Goal: Navigation & Orientation: Find specific page/section

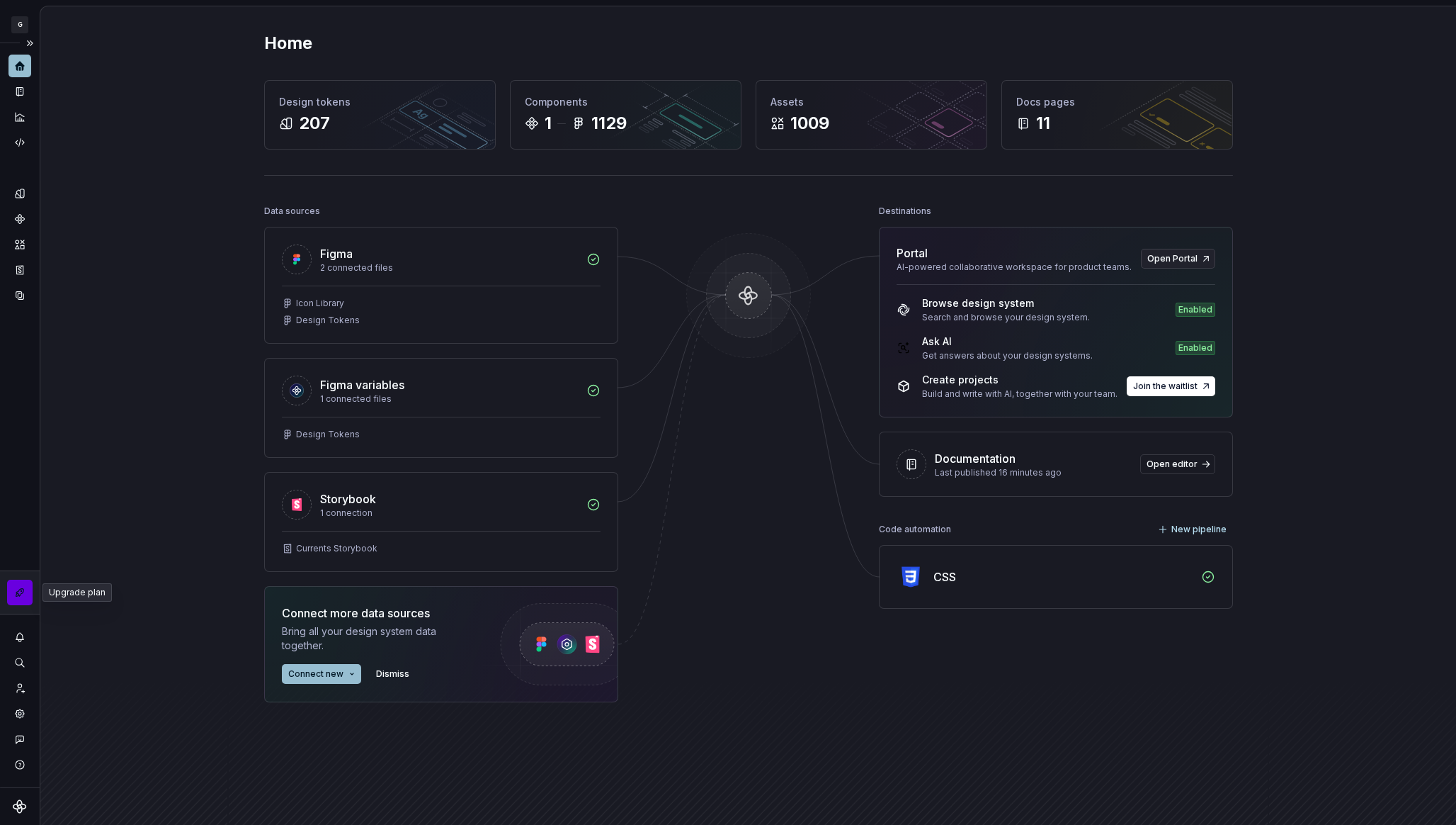
click at [15, 587] on button "button" at bounding box center [19, 592] width 26 height 26
click at [26, 66] on icon "Home" at bounding box center [19, 65] width 13 height 13
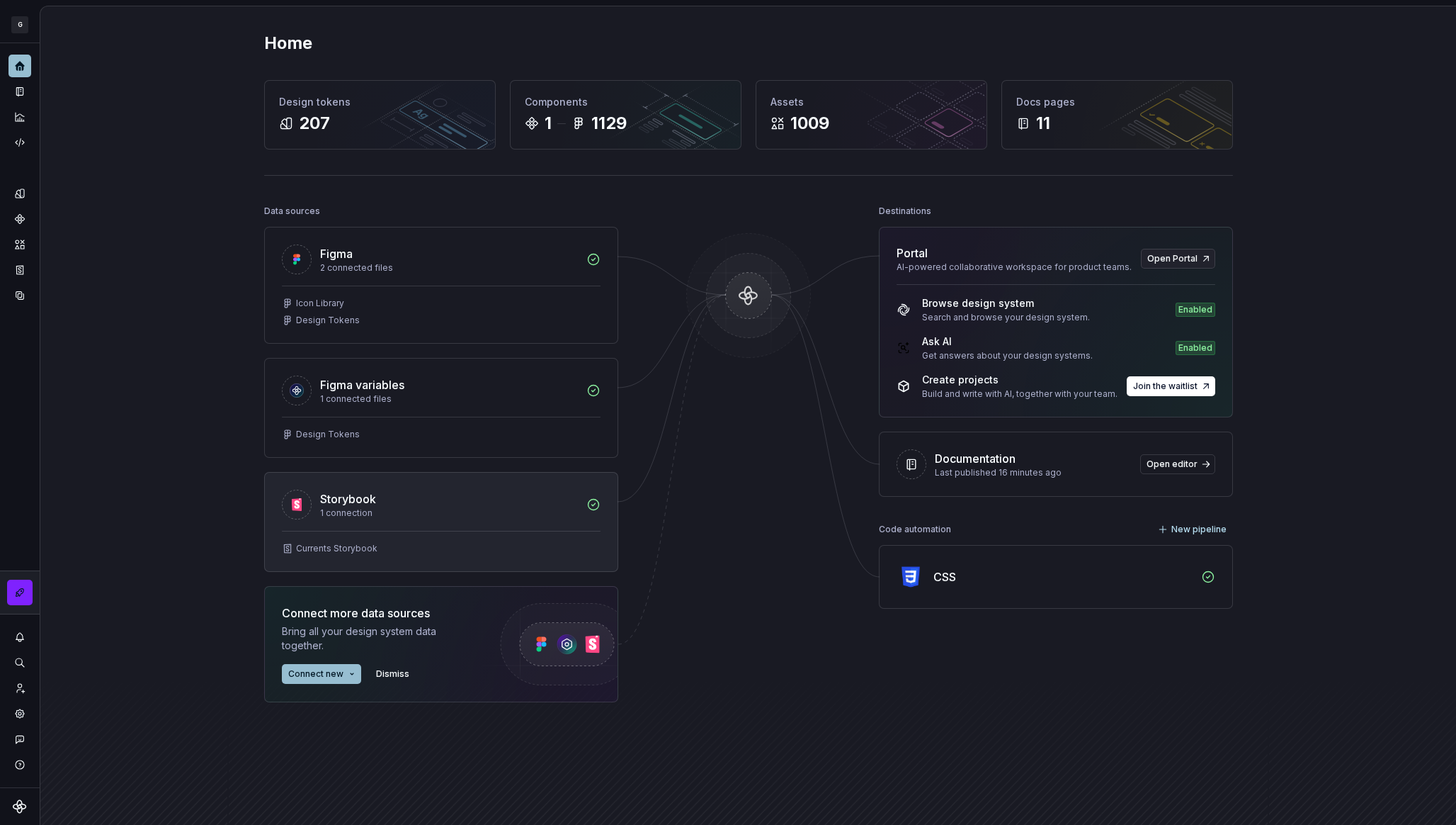
click at [394, 524] on div "Storybook 1 connection" at bounding box center [441, 501] width 353 height 58
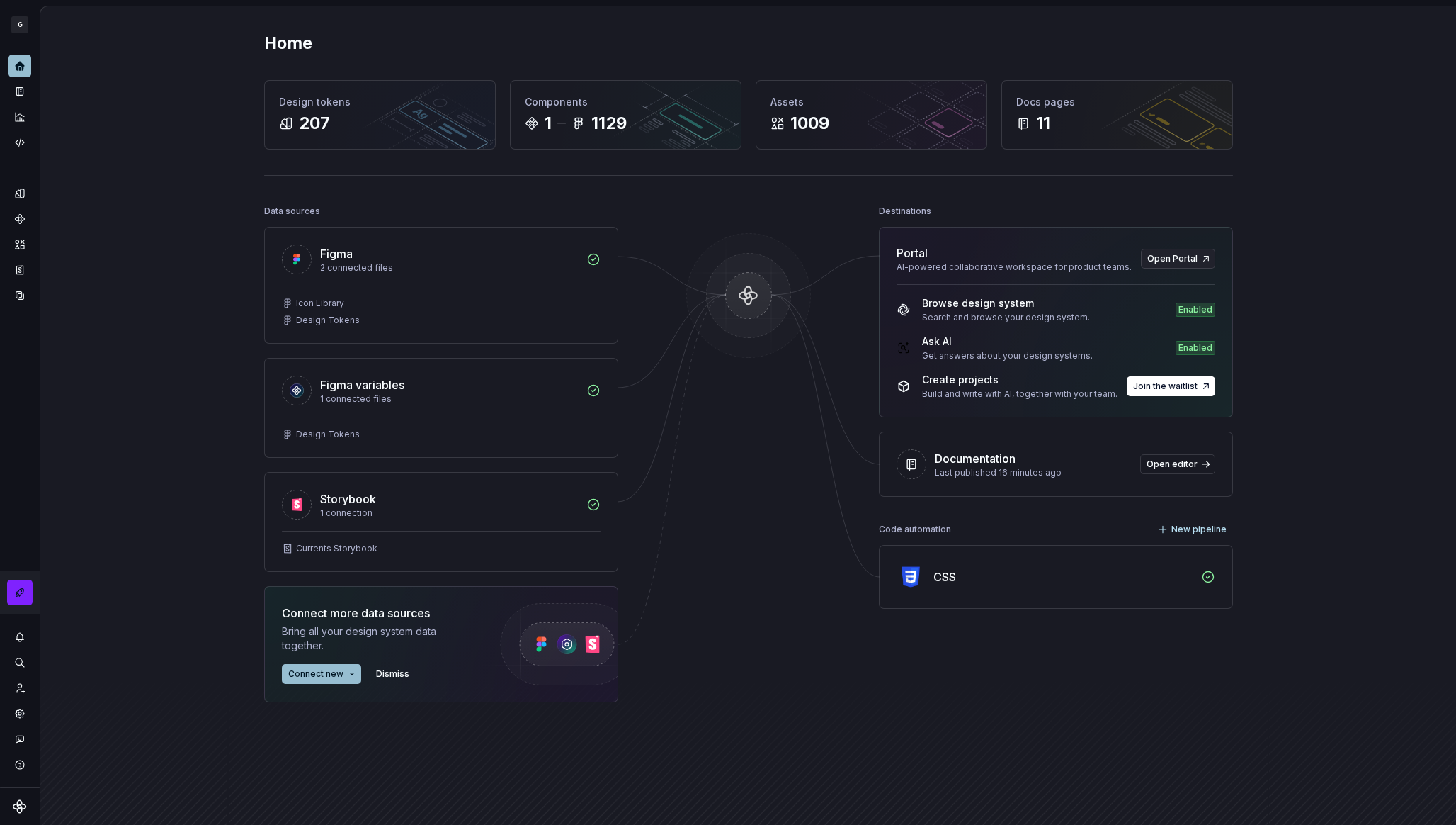
click at [394, 524] on div "Storybook 1 connection" at bounding box center [441, 501] width 353 height 58
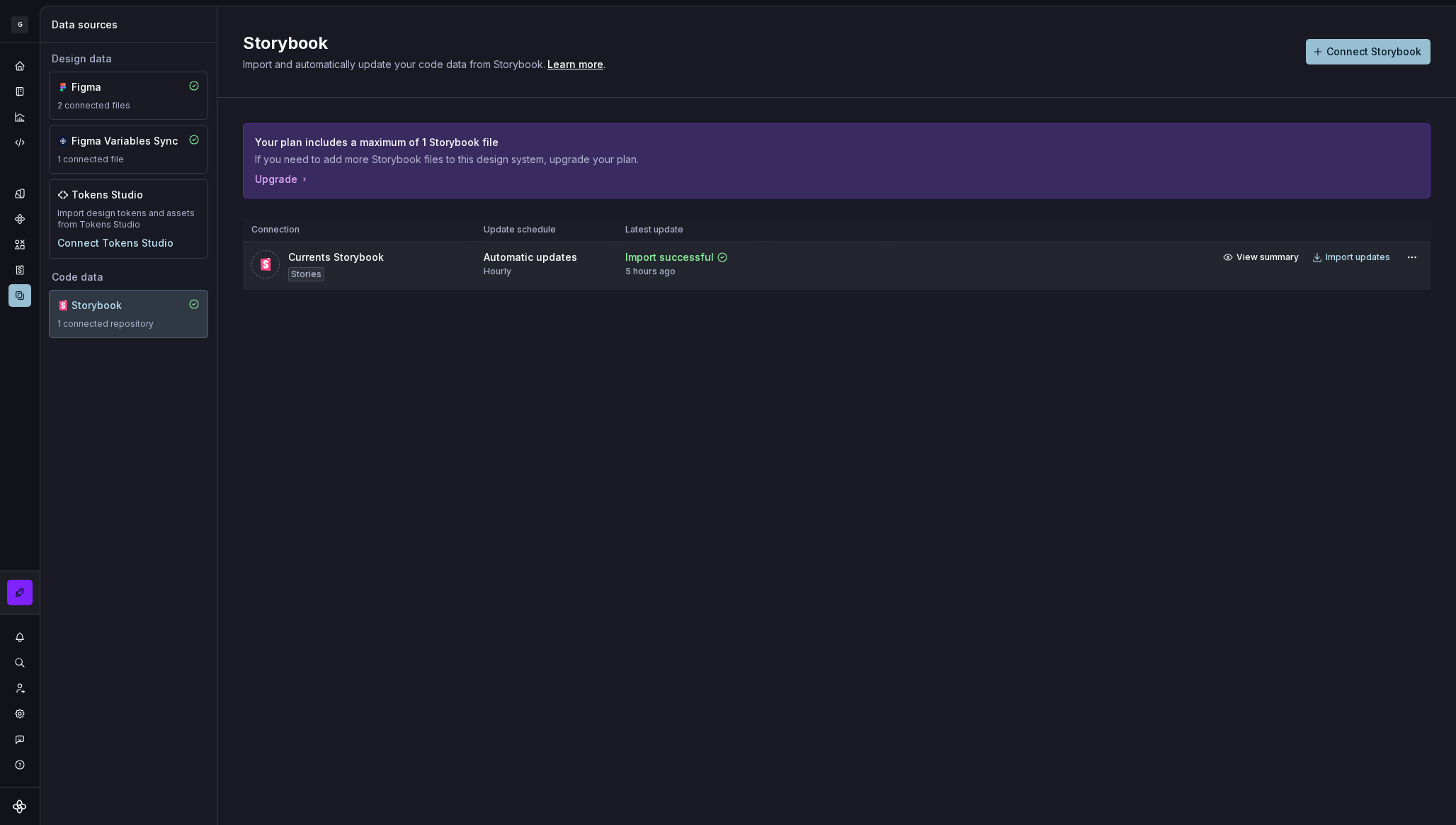
click at [782, 262] on td at bounding box center [826, 266] width 124 height 49
click at [270, 265] on icon at bounding box center [265, 264] width 14 height 14
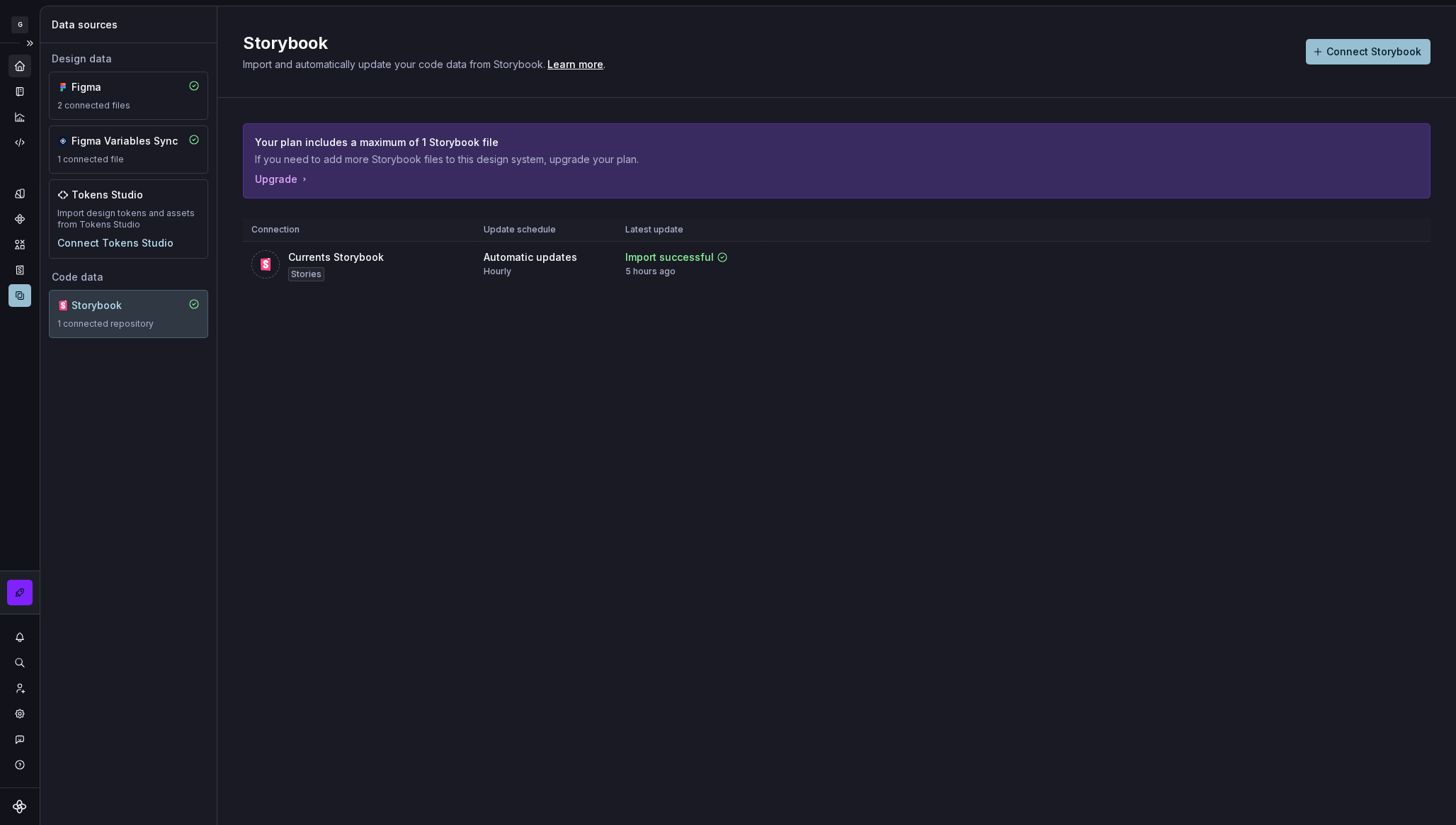
click at [18, 63] on icon "Home" at bounding box center [19, 65] width 9 height 9
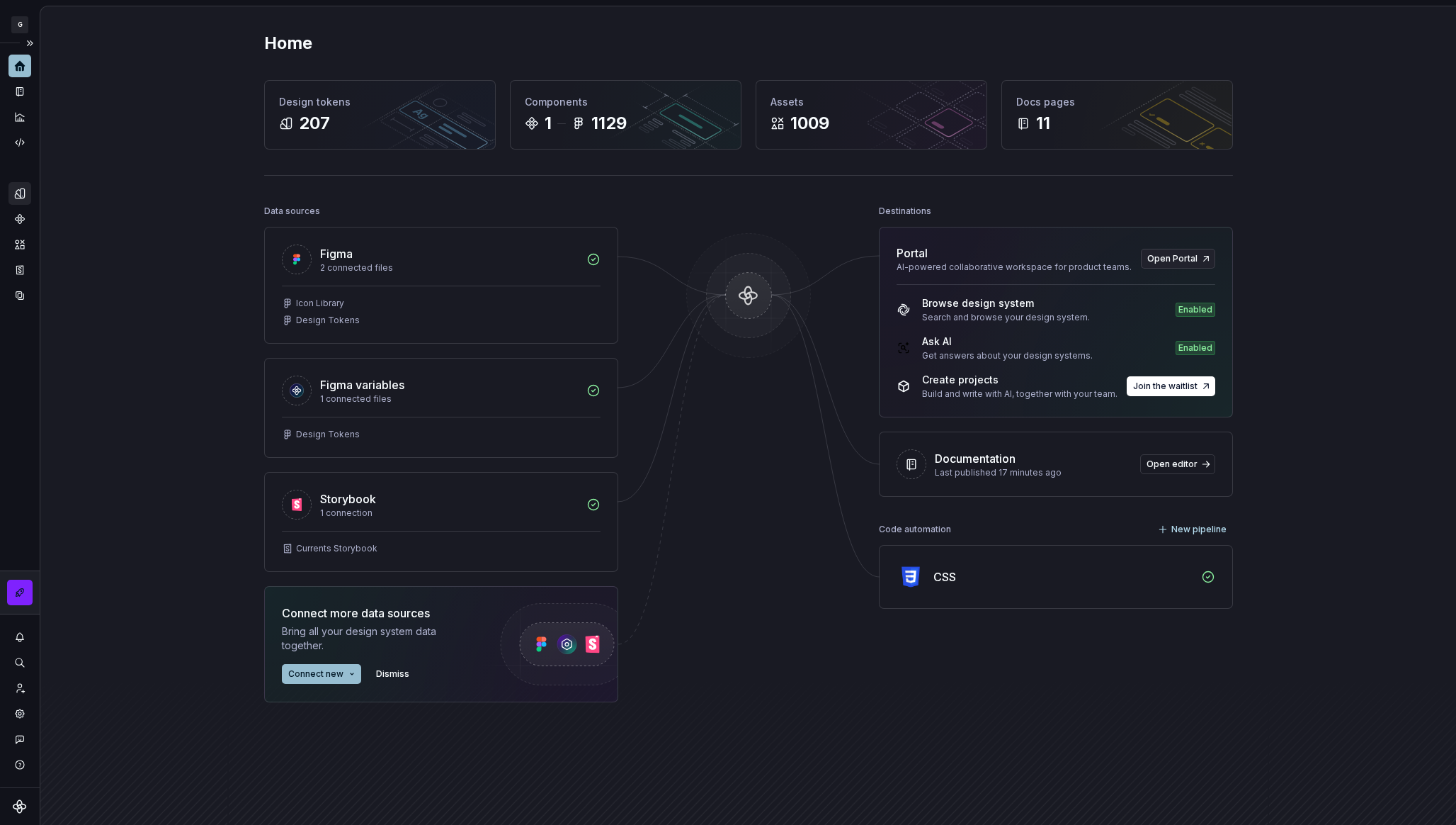
click at [20, 196] on icon "Design tokens" at bounding box center [19, 193] width 9 height 9
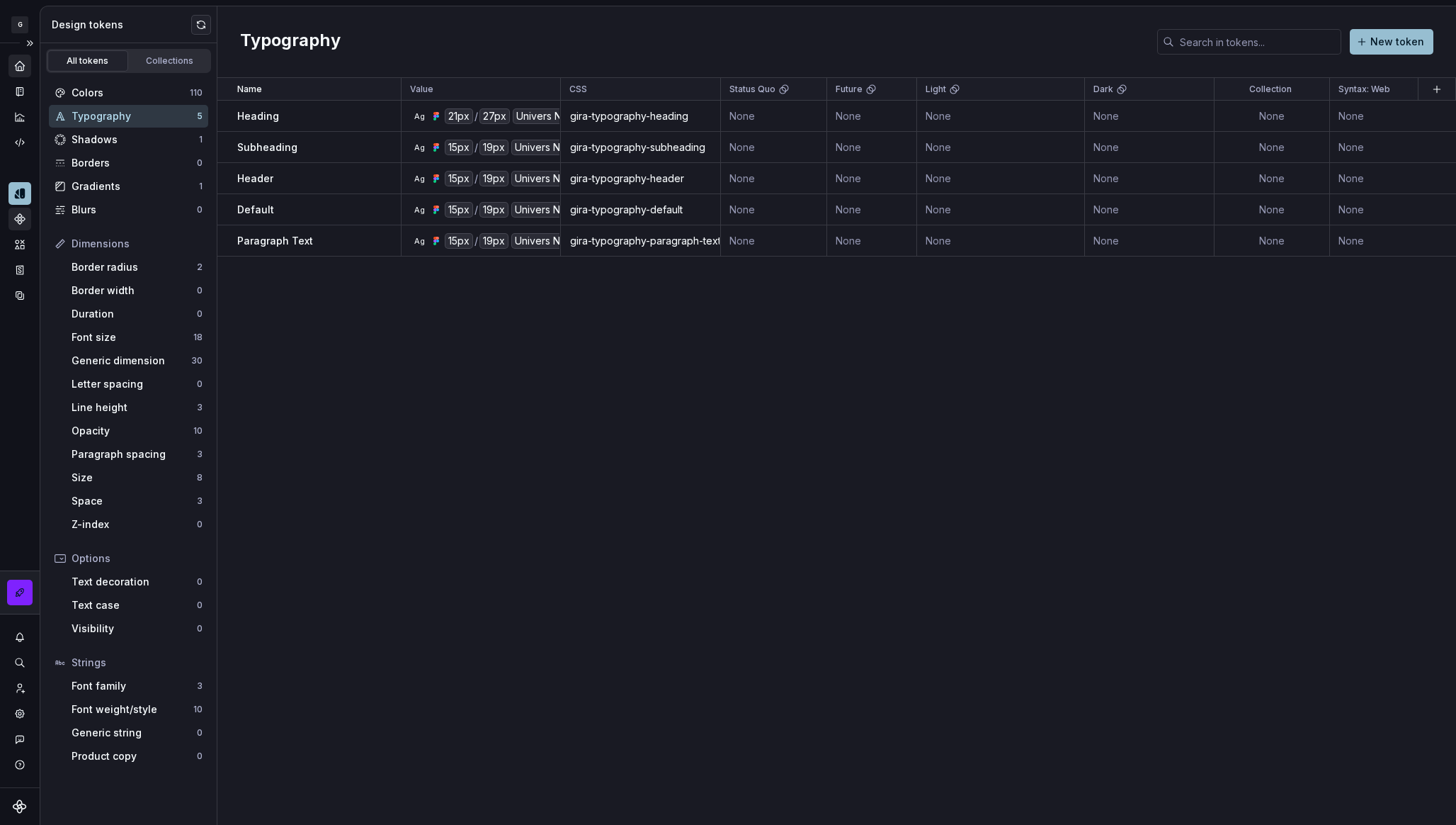
click at [20, 219] on icon "Components" at bounding box center [19, 219] width 13 height 13
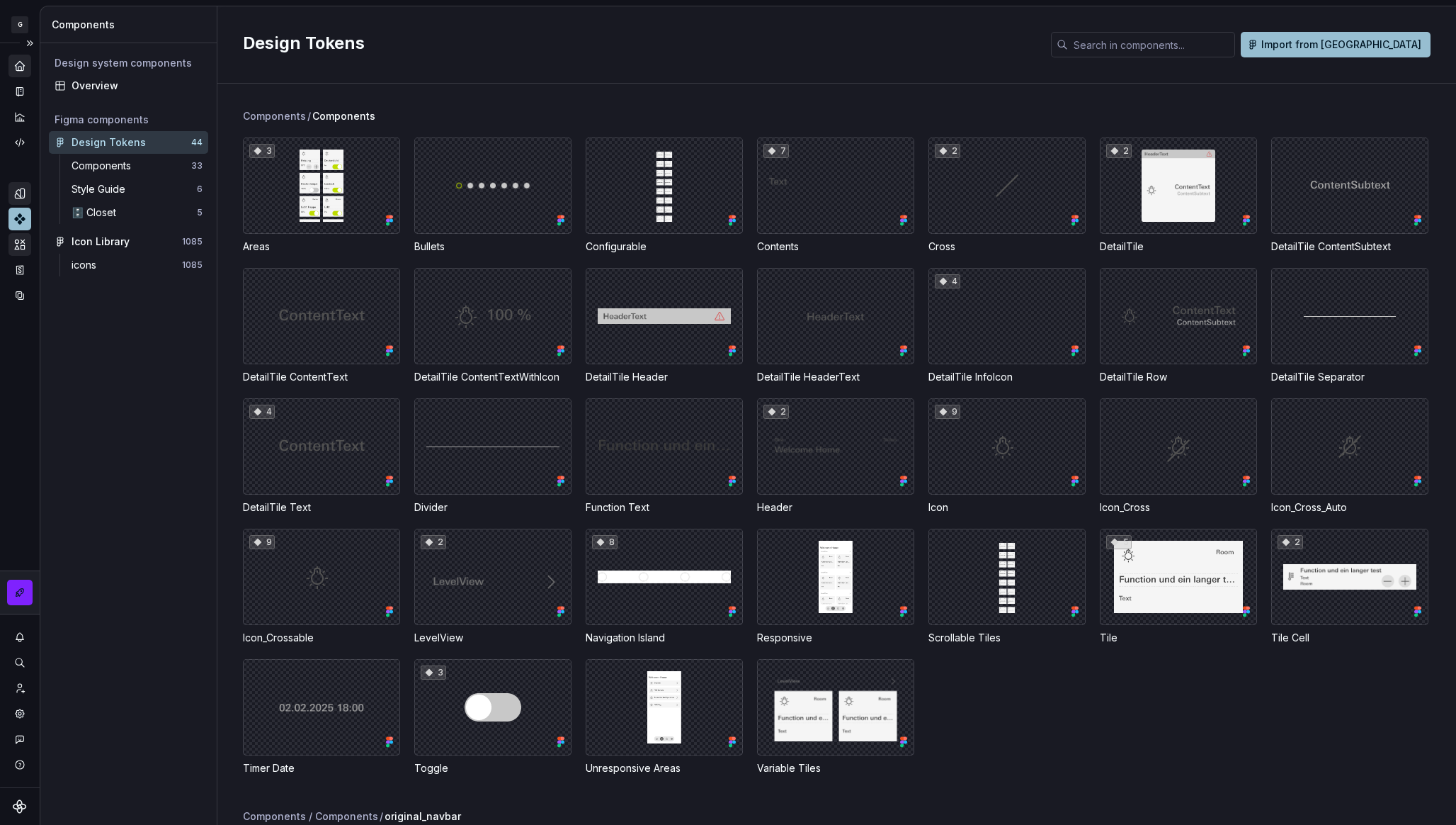
click at [18, 242] on icon "Assets" at bounding box center [20, 244] width 10 height 9
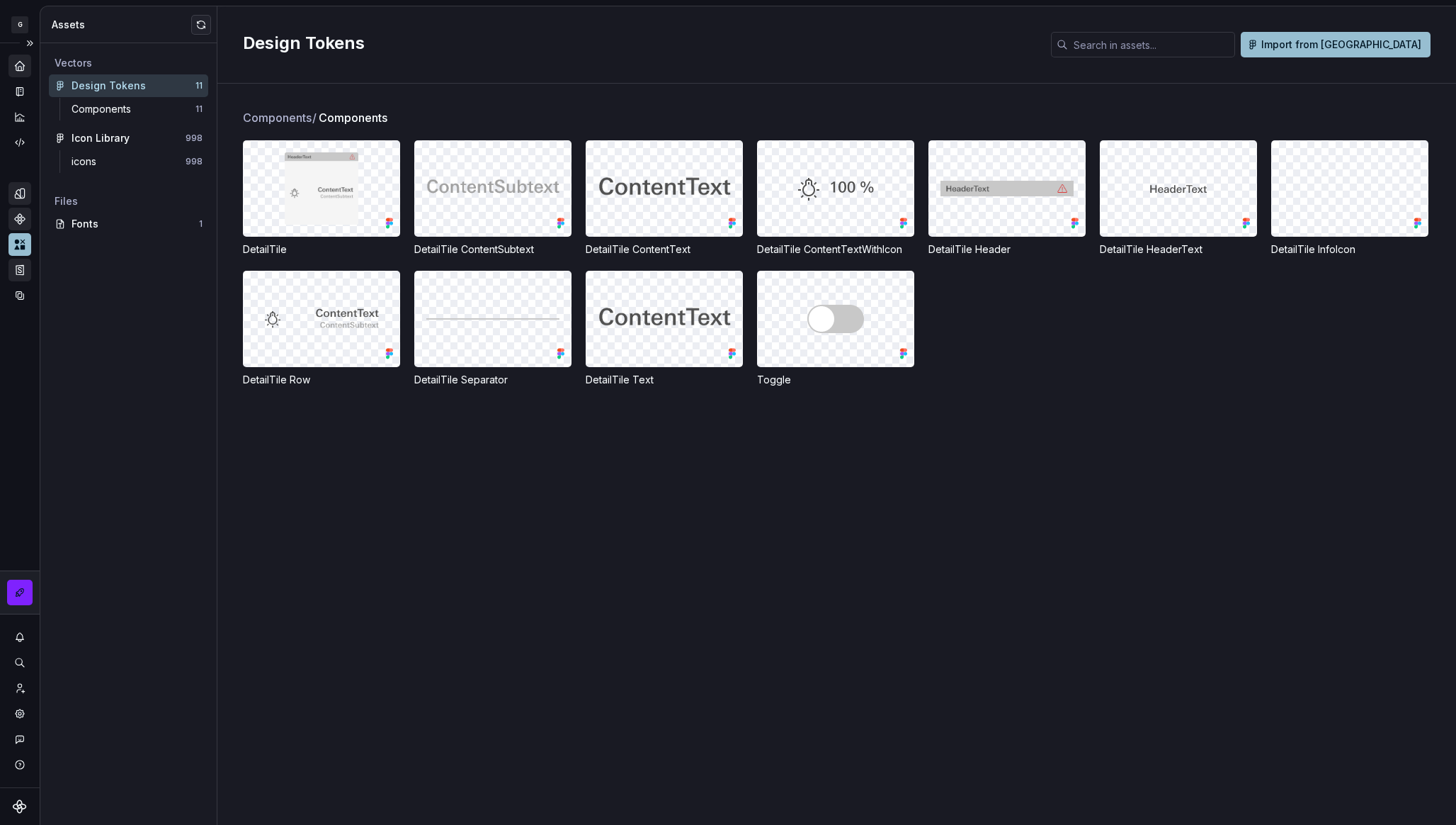
click at [23, 274] on icon "Storybook stories" at bounding box center [19, 269] width 13 height 13
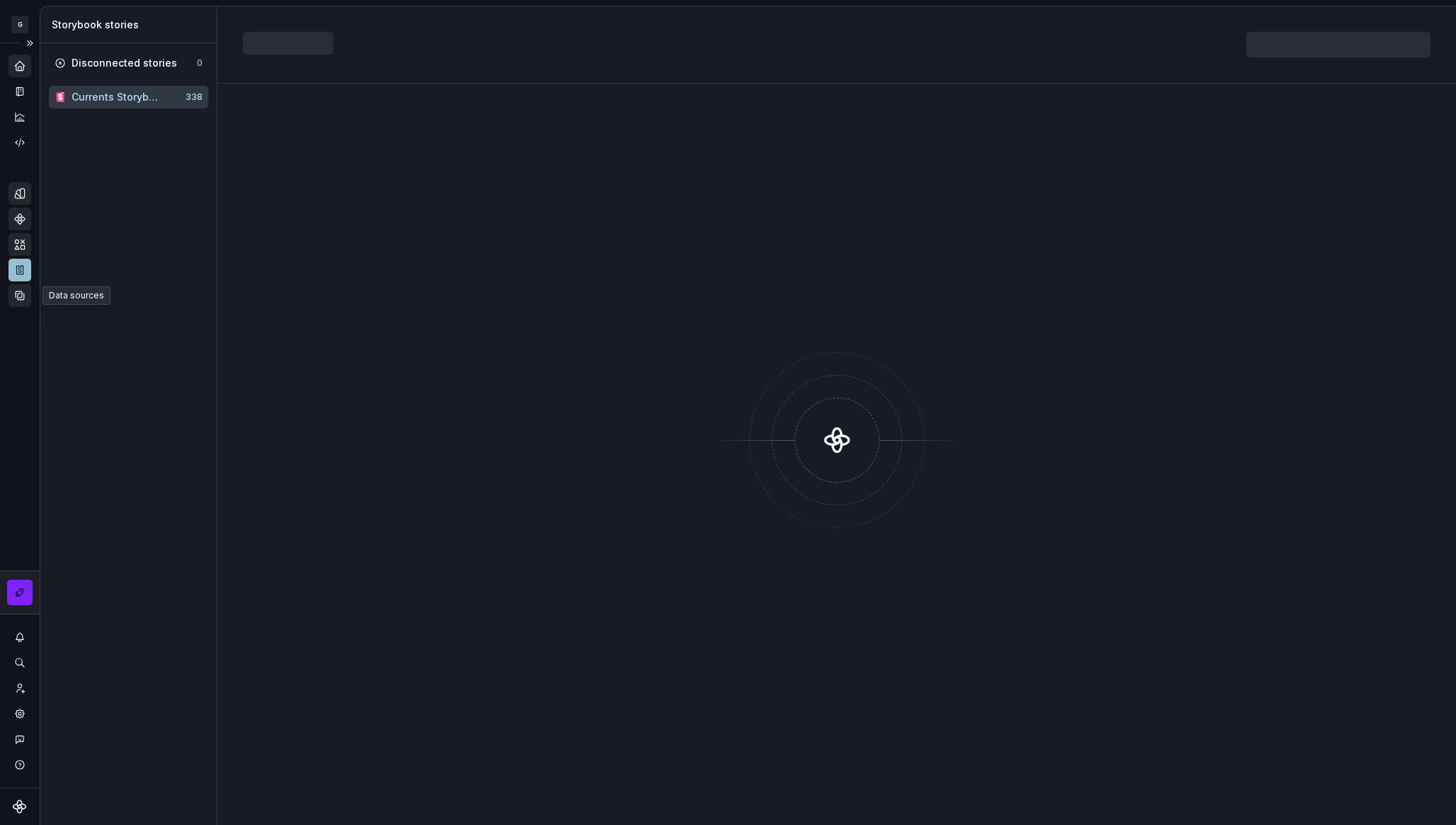
click at [15, 291] on icon "Data sources" at bounding box center [19, 294] width 13 height 13
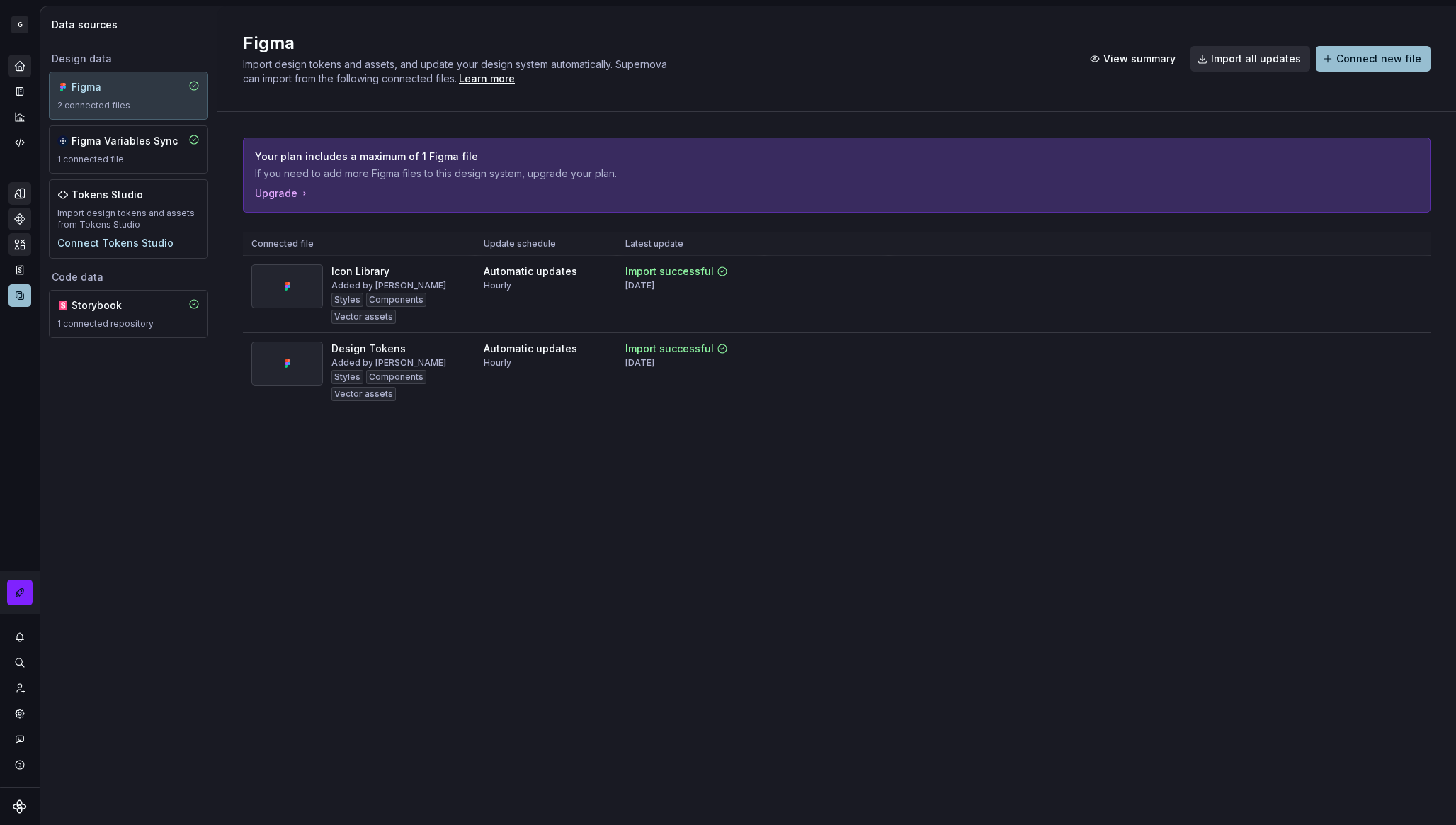
click at [18, 69] on icon "Home" at bounding box center [19, 65] width 9 height 9
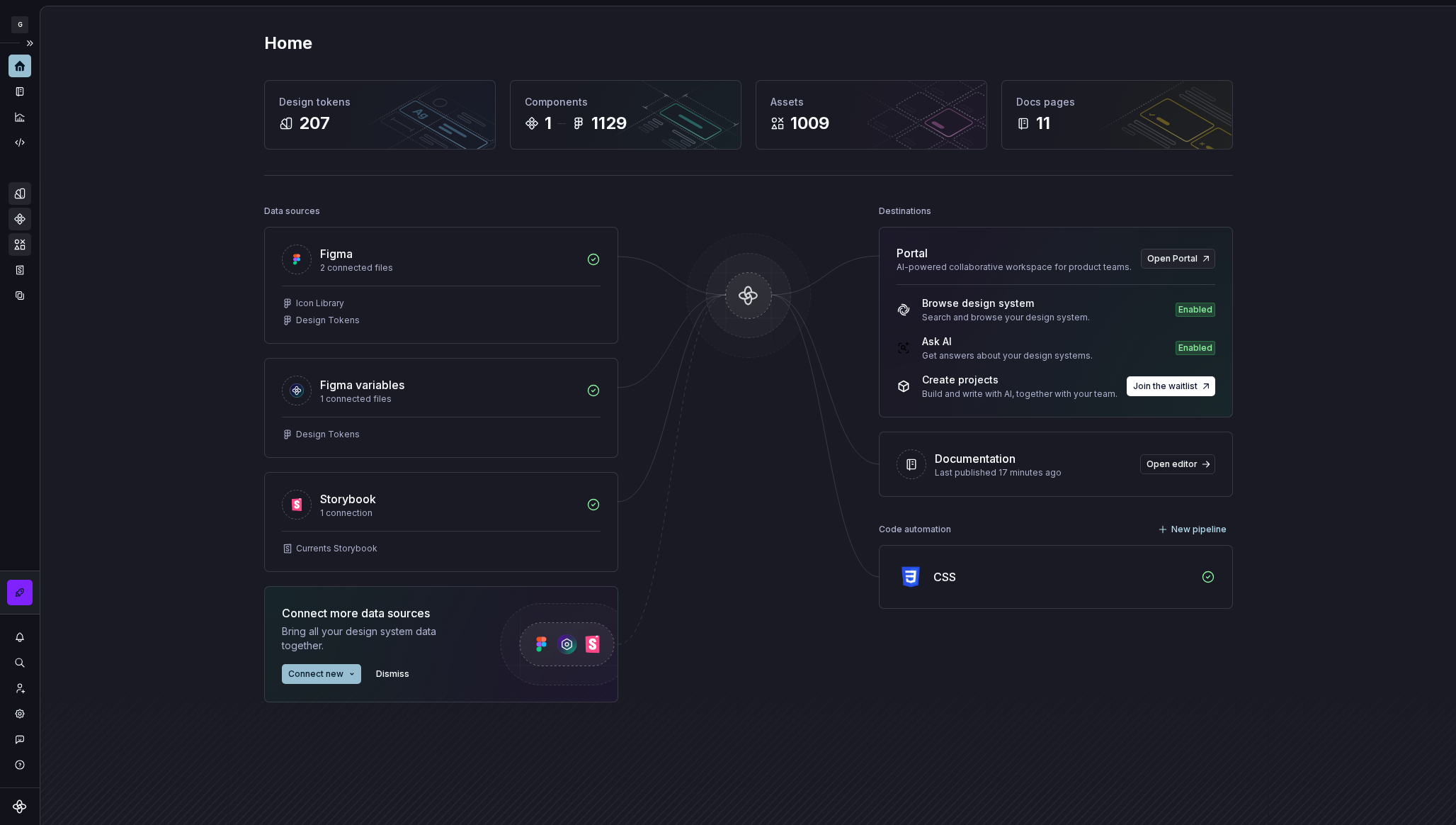
click at [25, 807] on icon "Supernova Logo" at bounding box center [19, 806] width 13 height 13
click at [10, 805] on div at bounding box center [20, 806] width 40 height 37
click at [17, 806] on icon "Supernova Logo" at bounding box center [19, 806] width 13 height 13
click at [15, 27] on html "G Currents Design system data Home Design tokens 207 Components 1 1129 Assets 1…" at bounding box center [728, 412] width 1456 height 825
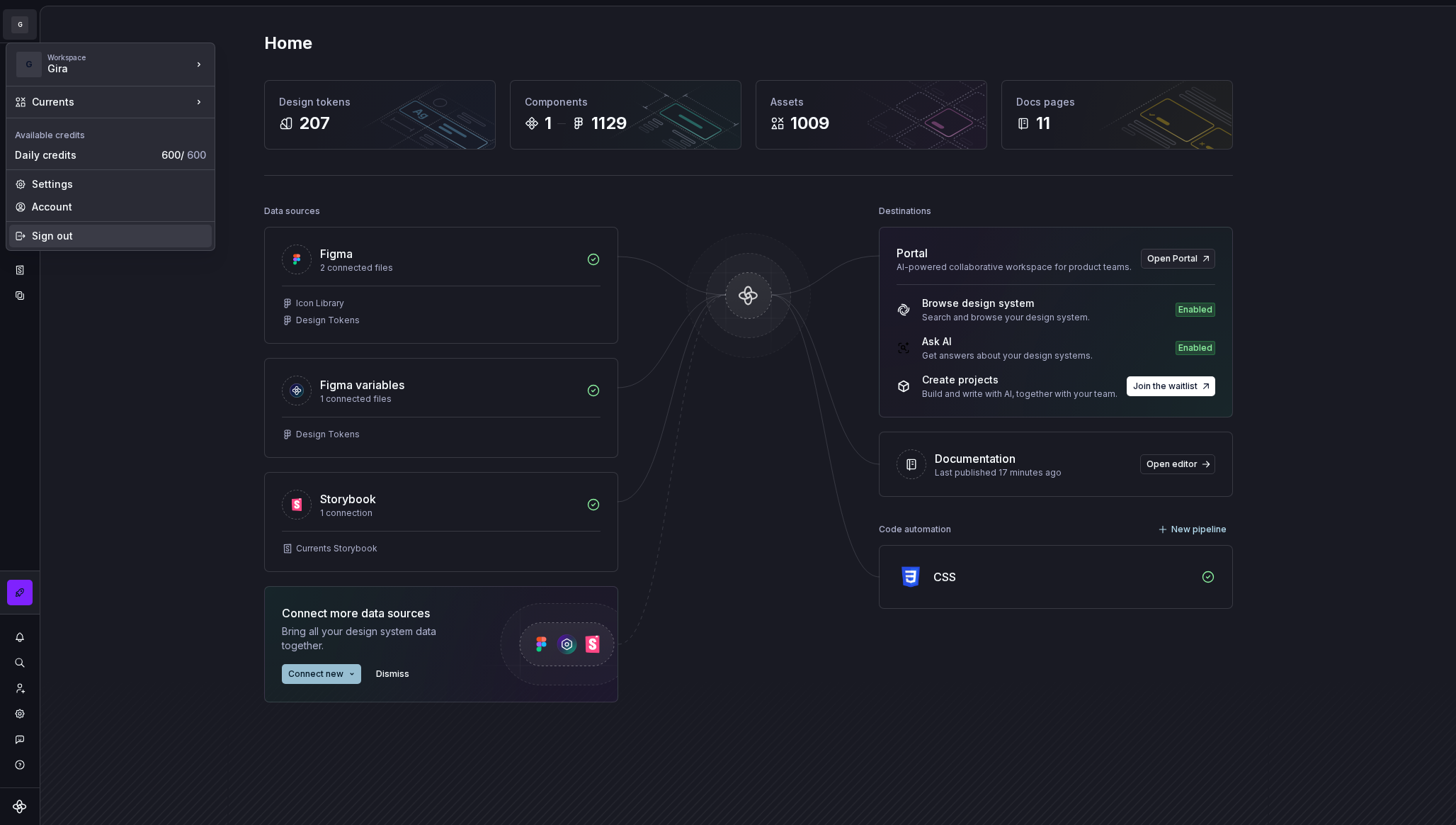
click at [70, 245] on div "Sign out" at bounding box center [110, 235] width 203 height 23
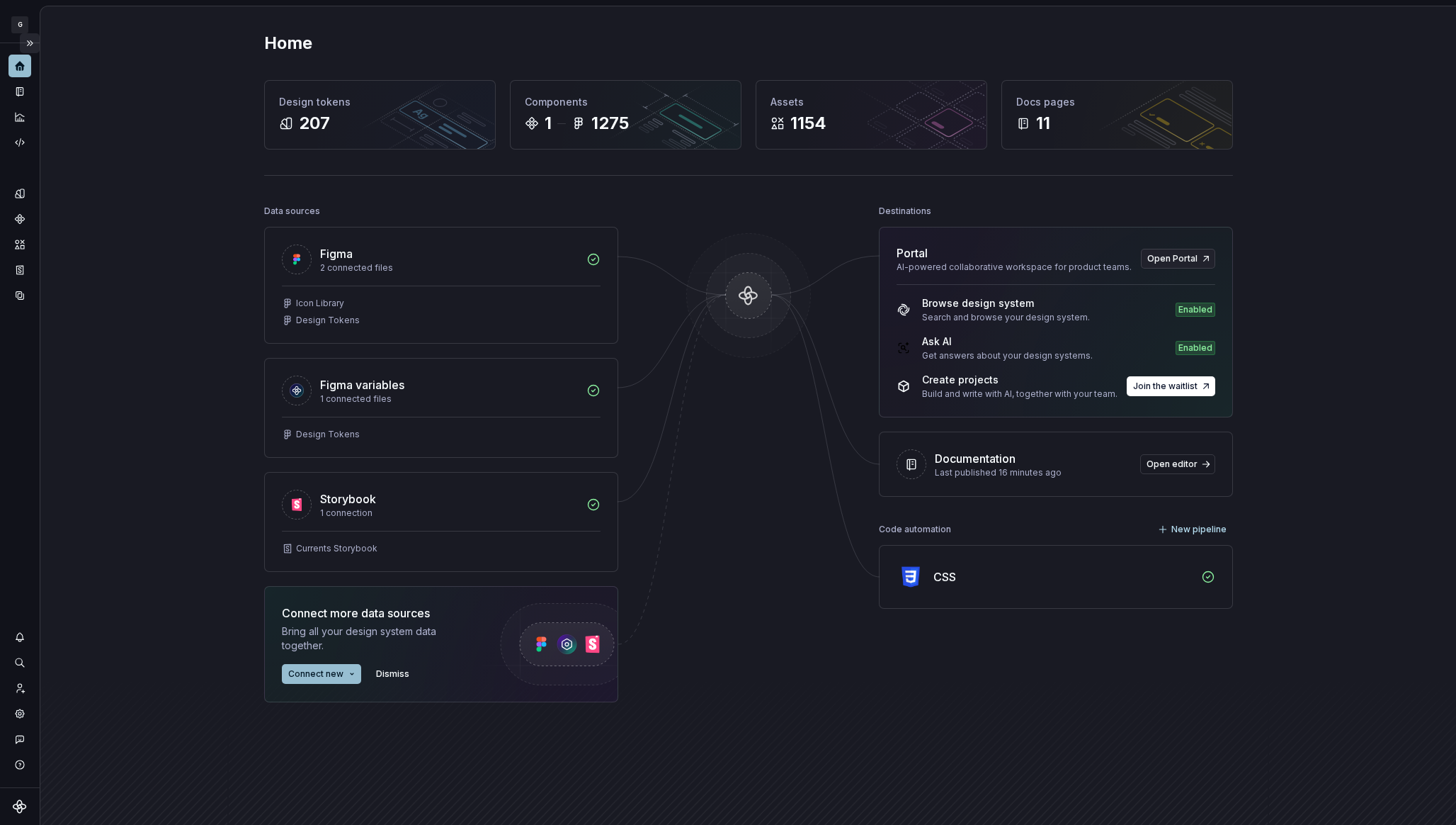
click at [29, 46] on button "Expand sidebar" at bounding box center [30, 43] width 20 height 20
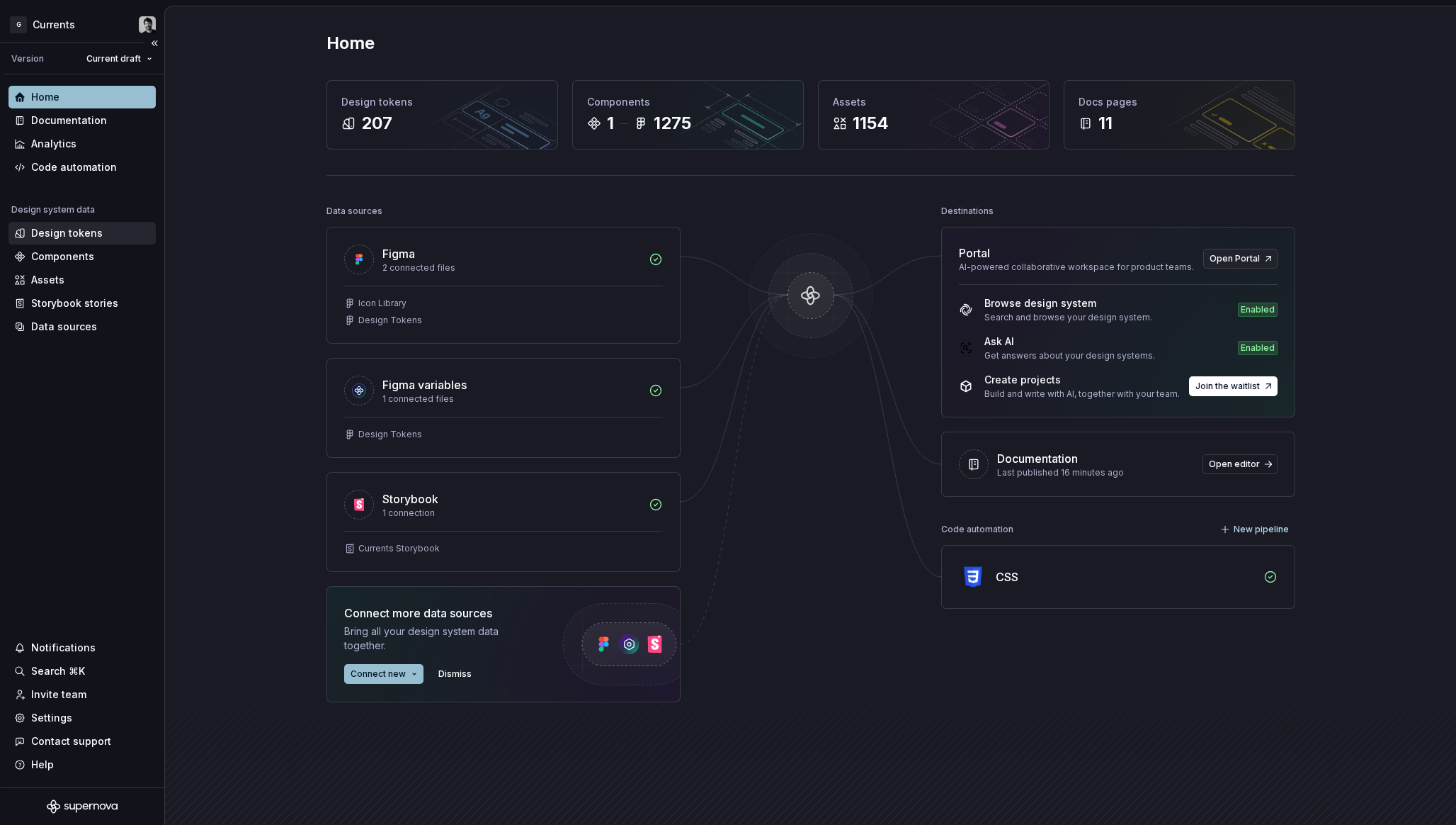
click at [88, 237] on div "Design tokens" at bounding box center [67, 233] width 72 height 14
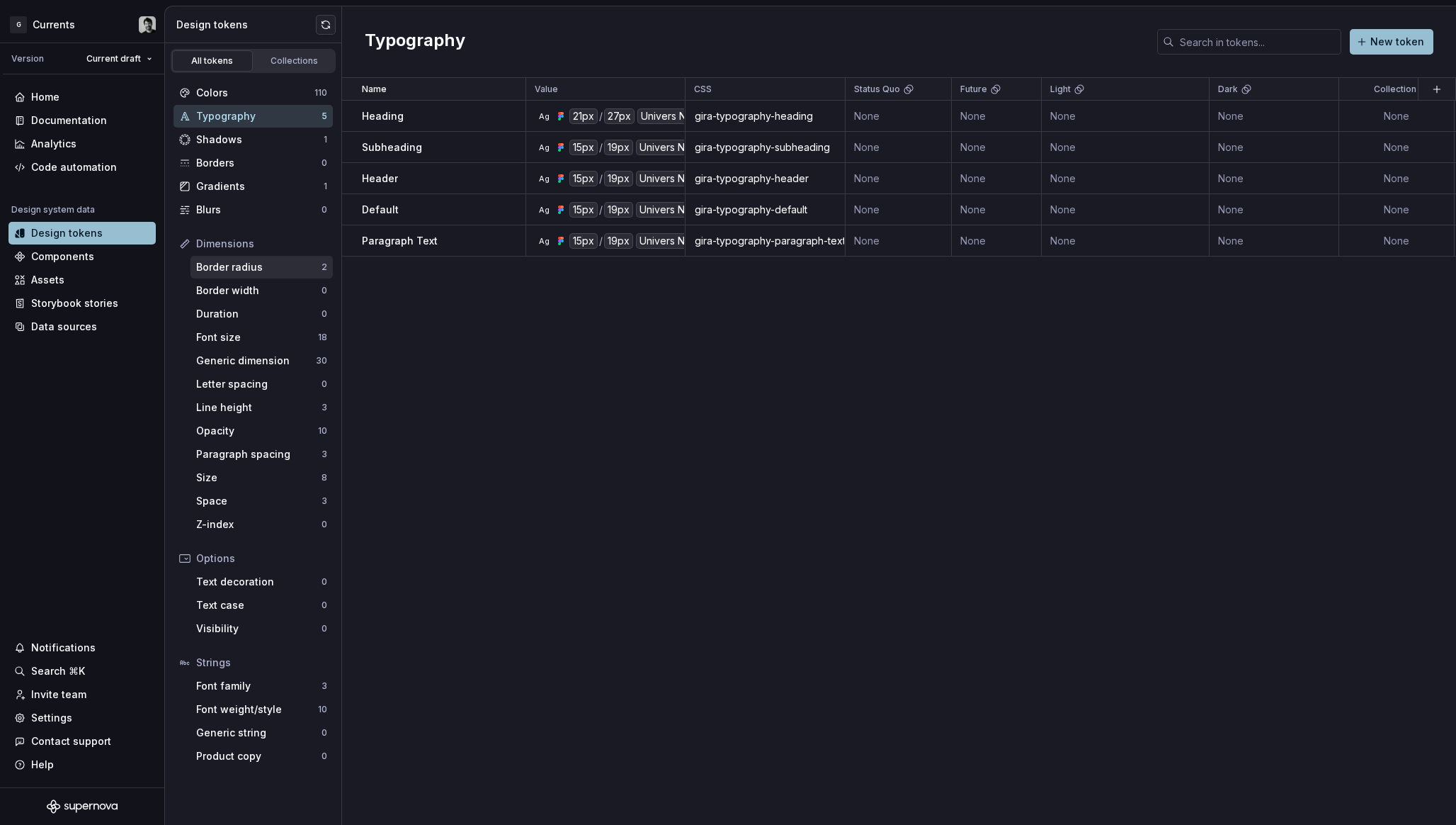
click at [228, 272] on div "Border radius" at bounding box center [259, 267] width 125 height 14
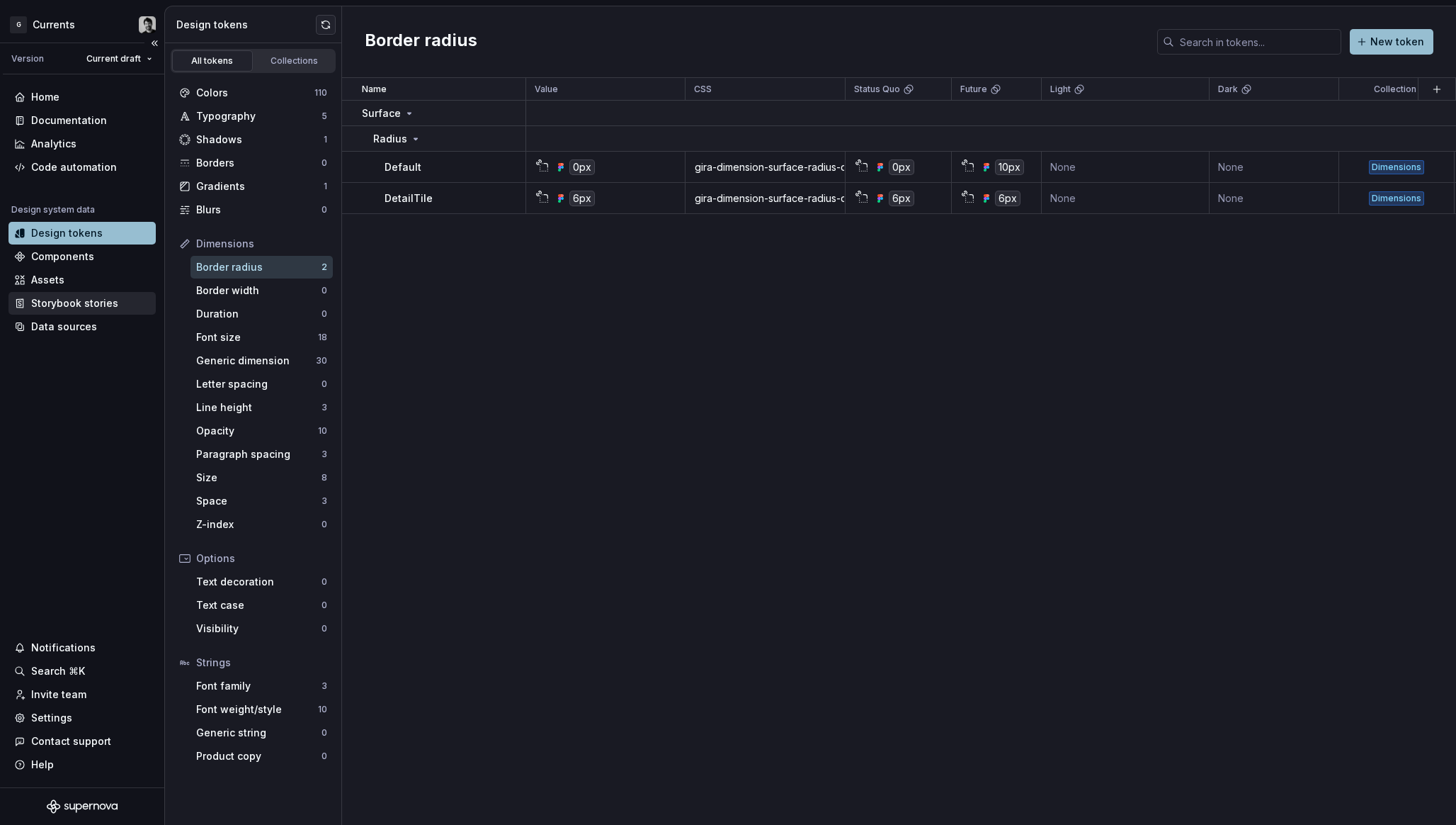
click at [59, 314] on div "Storybook stories" at bounding box center [82, 303] width 148 height 23
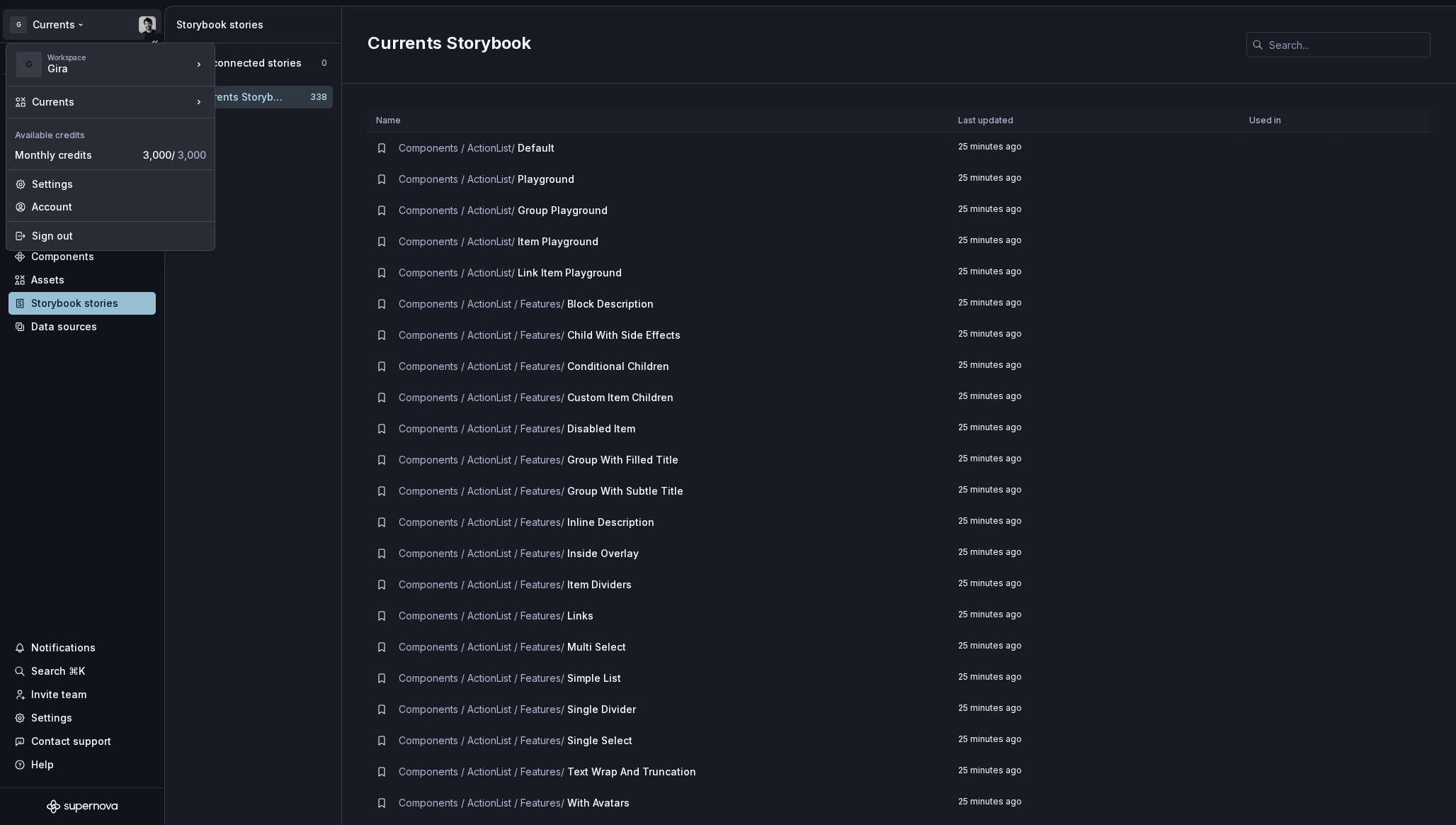
click at [54, 35] on html "G Currents Version Current draft Home Documentation Analytics Code automation D…" at bounding box center [728, 412] width 1456 height 825
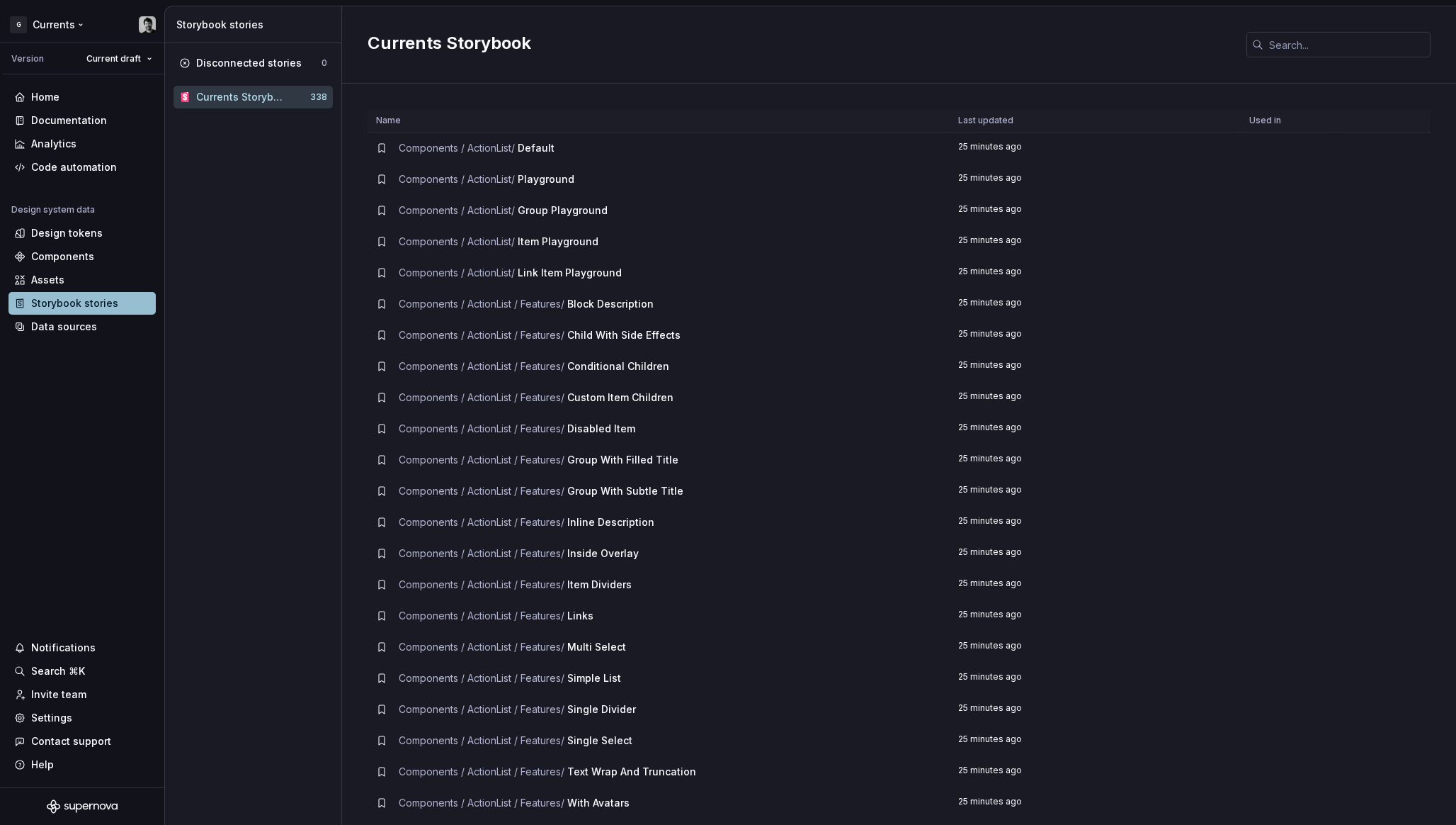
click at [54, 35] on html "G Currents Version Current draft Home Documentation Analytics Code automation D…" at bounding box center [728, 412] width 1456 height 825
